Goal: Information Seeking & Learning: Learn about a topic

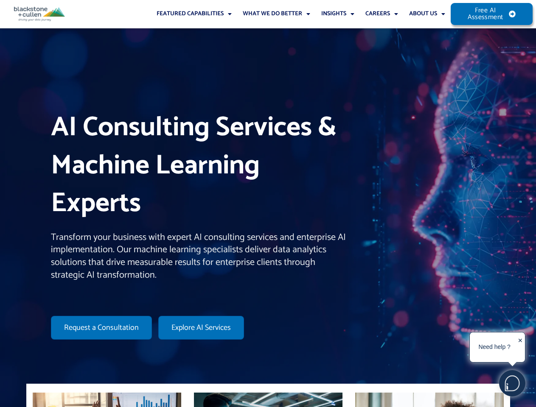
click at [268, 204] on h1 "AI Consulting Services & Machine Learning Experts" at bounding box center [198, 166] width 295 height 114
click at [194, 14] on link "Featured Capabilities" at bounding box center [194, 14] width 86 height 28
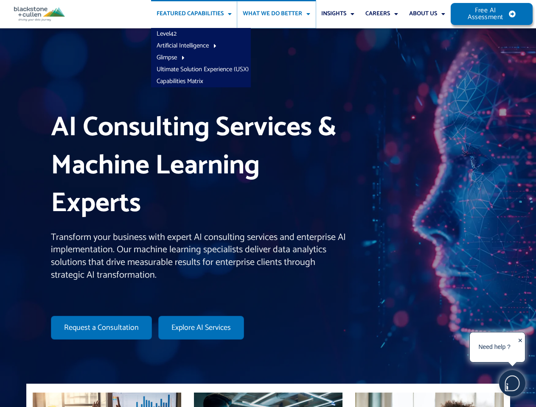
click at [276, 14] on link "What We Do Better" at bounding box center [276, 14] width 78 height 28
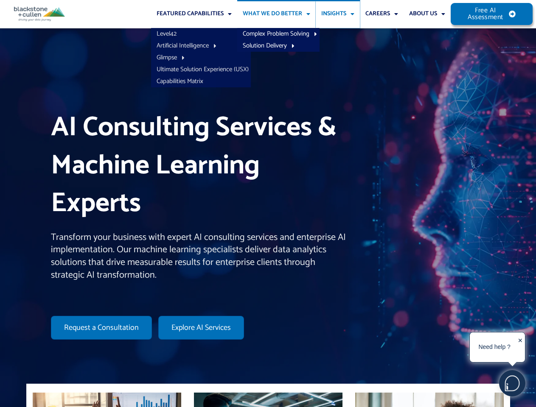
click at [338, 14] on link "Insights" at bounding box center [338, 14] width 44 height 28
click at [427, 14] on link "About Us" at bounding box center [426, 14] width 47 height 28
